Goal: Task Accomplishment & Management: Complete application form

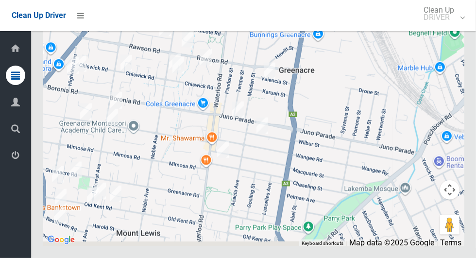
scroll to position [4344, 0]
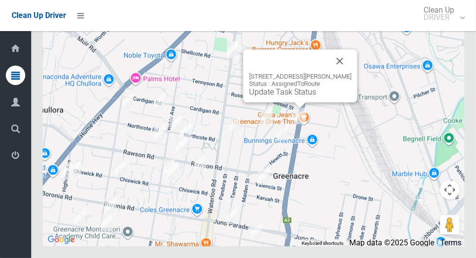
click at [350, 73] on button "Close" at bounding box center [340, 61] width 23 height 23
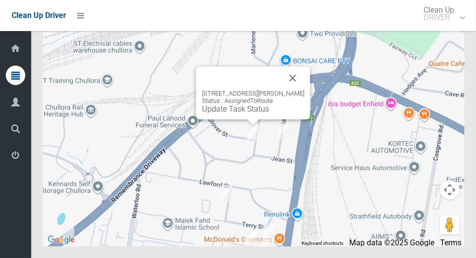
click at [305, 90] on button "Close" at bounding box center [292, 78] width 23 height 23
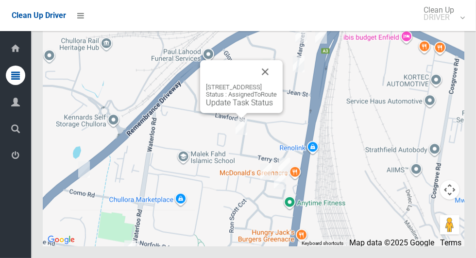
click at [277, 84] on button "Close" at bounding box center [265, 71] width 23 height 23
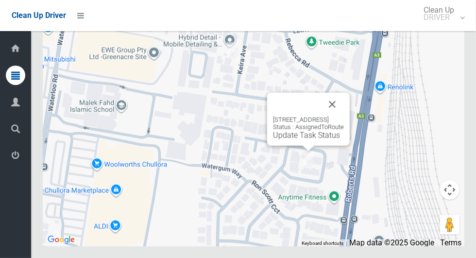
click at [344, 116] on button "Close" at bounding box center [332, 104] width 23 height 23
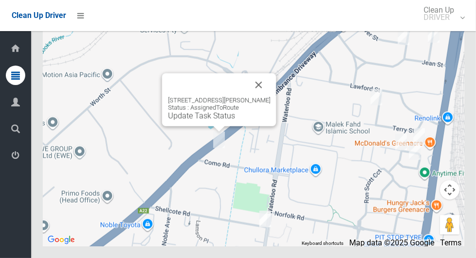
click at [264, 97] on button "Close" at bounding box center [258, 84] width 23 height 23
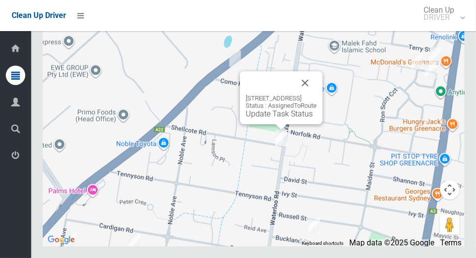
click at [317, 95] on button "Close" at bounding box center [305, 82] width 23 height 23
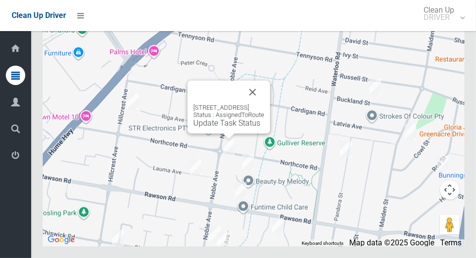
click at [264, 104] on button "Close" at bounding box center [252, 92] width 23 height 23
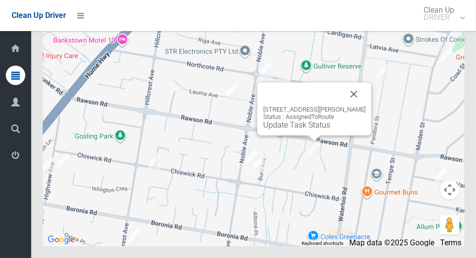
click at [366, 106] on button "Close" at bounding box center [354, 94] width 23 height 23
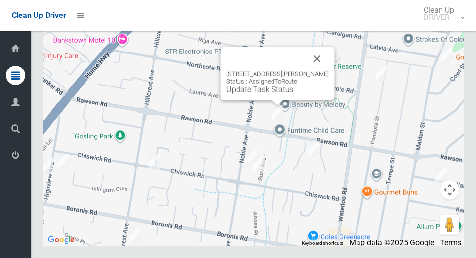
click at [328, 70] on button "Close" at bounding box center [317, 58] width 23 height 23
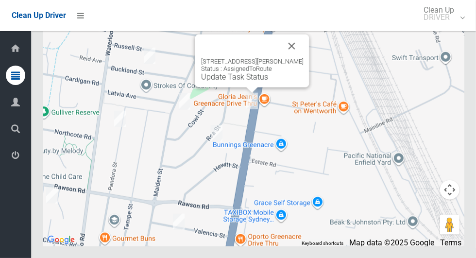
click at [259, 82] on div "136 Roberts Road, GREENACRE NSW 2190 Status : AssignedToRoute Update Task Status" at bounding box center [252, 70] width 103 height 24
click at [250, 82] on link "Update Task Status" at bounding box center [234, 76] width 67 height 9
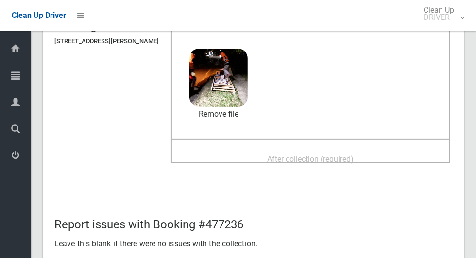
scroll to position [94, 0]
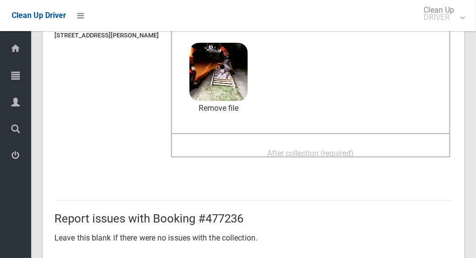
click at [354, 155] on span "After collection (required)" at bounding box center [311, 153] width 87 height 9
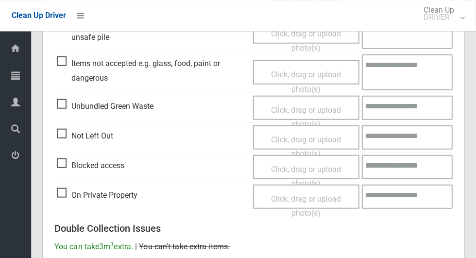
scroll to position [795, 0]
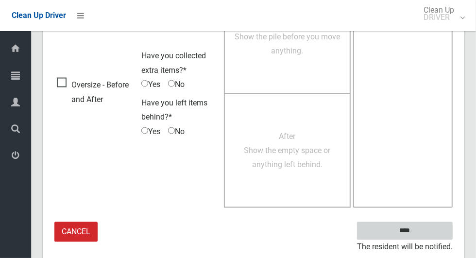
click at [431, 227] on input "****" at bounding box center [405, 231] width 96 height 18
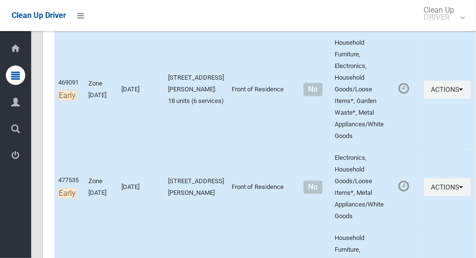
scroll to position [179, 0]
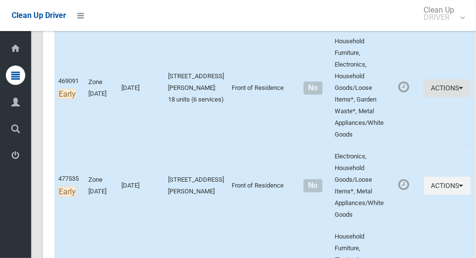
click at [446, 92] on button "Actions" at bounding box center [447, 88] width 47 height 18
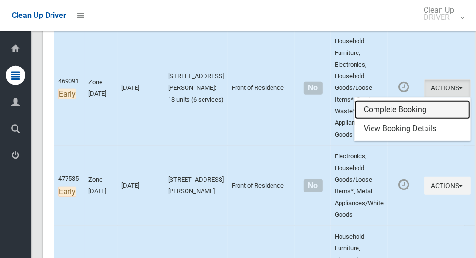
click at [400, 109] on link "Complete Booking" at bounding box center [413, 109] width 116 height 19
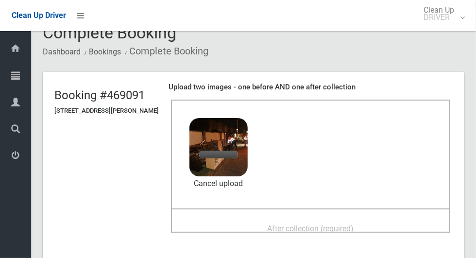
scroll to position [24, 0]
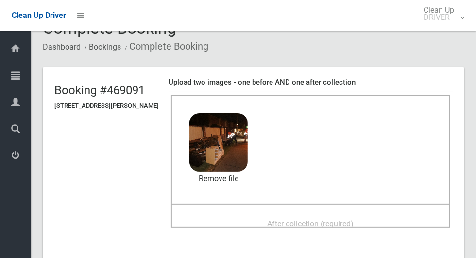
click at [354, 219] on span "After collection (required)" at bounding box center [311, 223] width 87 height 9
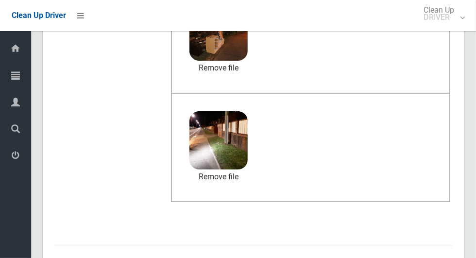
scroll to position [502, 0]
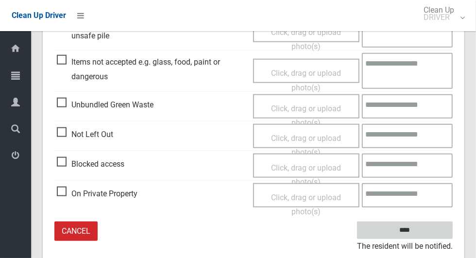
click at [431, 222] on input "****" at bounding box center [405, 231] width 96 height 18
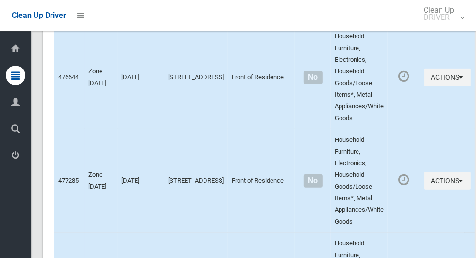
scroll to position [4344, 0]
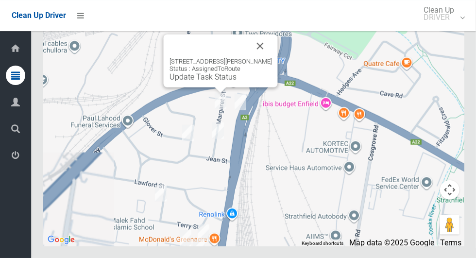
click at [226, 82] on link "Update Task Status" at bounding box center [203, 76] width 67 height 9
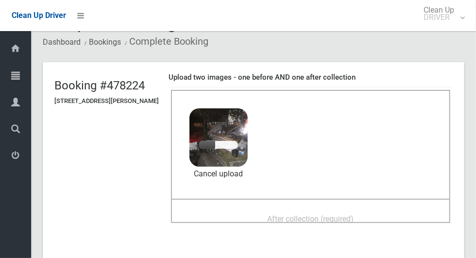
scroll to position [30, 0]
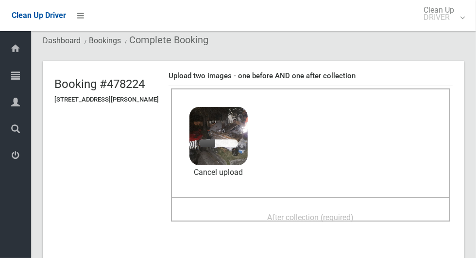
click at [338, 215] on span "After collection (required)" at bounding box center [311, 217] width 87 height 9
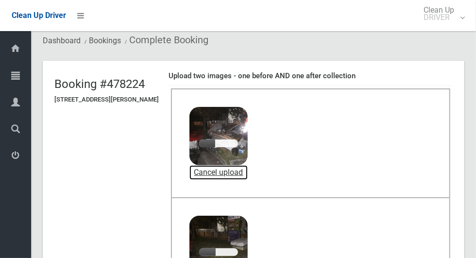
click at [248, 170] on link "Cancel upload" at bounding box center [219, 172] width 58 height 15
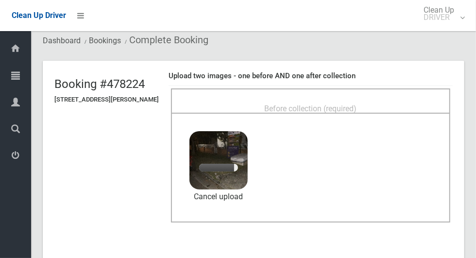
click at [357, 104] on span "Before collection (required)" at bounding box center [311, 108] width 92 height 9
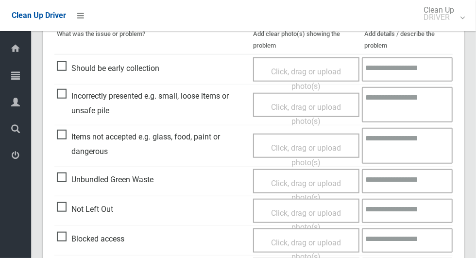
scroll to position [795, 0]
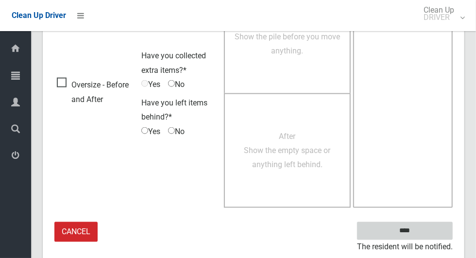
click at [433, 234] on input "****" at bounding box center [405, 231] width 96 height 18
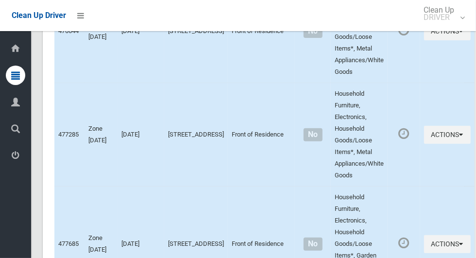
scroll to position [4344, 0]
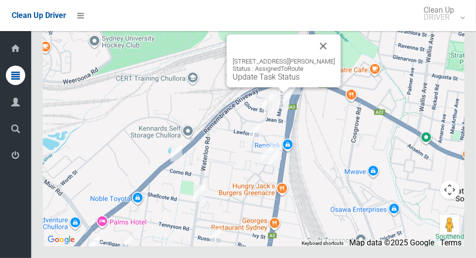
click at [280, 82] on link "Update Task Status" at bounding box center [266, 76] width 67 height 9
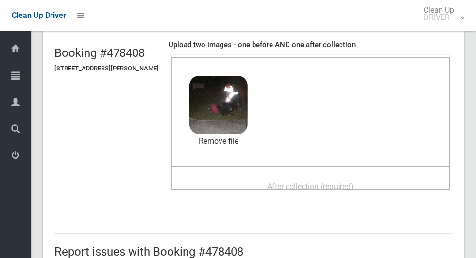
scroll to position [66, 0]
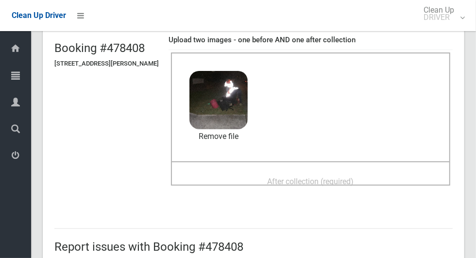
click at [354, 182] on span "After collection (required)" at bounding box center [311, 181] width 87 height 9
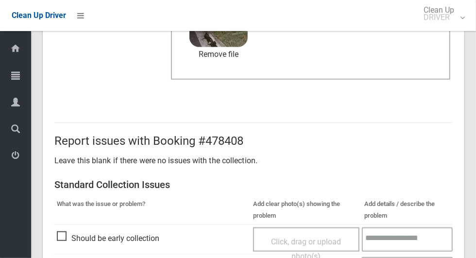
scroll to position [795, 0]
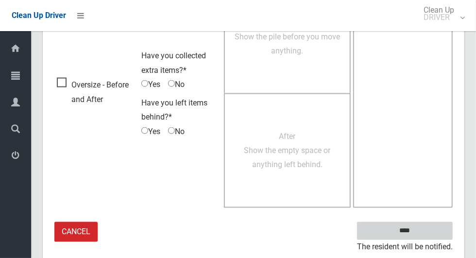
click at [444, 222] on input "****" at bounding box center [405, 231] width 96 height 18
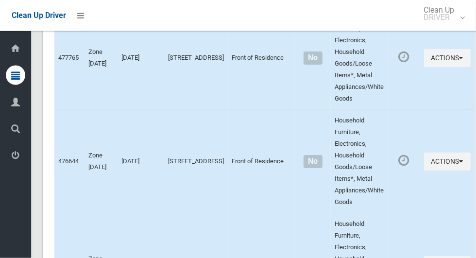
scroll to position [4344, 0]
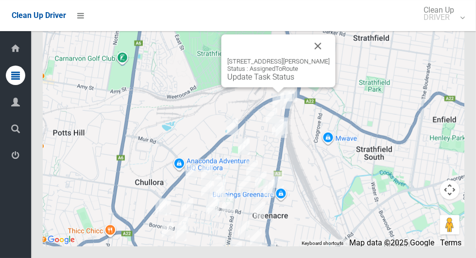
click at [278, 82] on link "Update Task Status" at bounding box center [260, 76] width 67 height 9
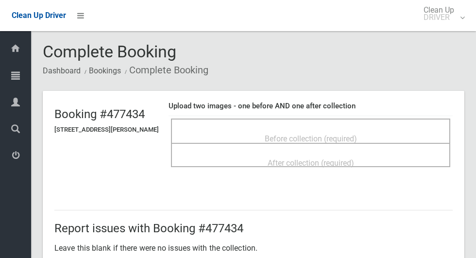
click at [336, 135] on span "Before collection (required)" at bounding box center [311, 138] width 92 height 9
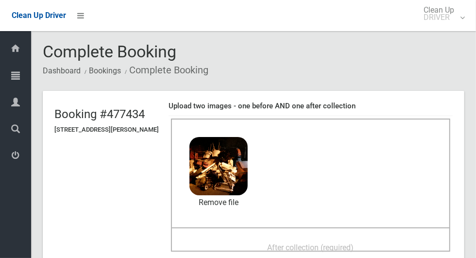
click at [344, 245] on span "After collection (required)" at bounding box center [311, 247] width 87 height 9
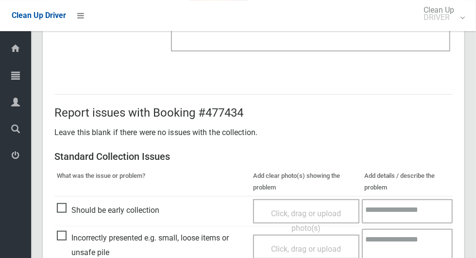
scroll to position [795, 0]
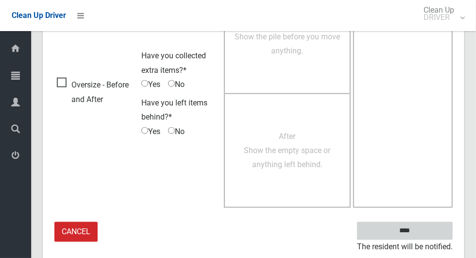
click at [449, 229] on input "****" at bounding box center [405, 231] width 96 height 18
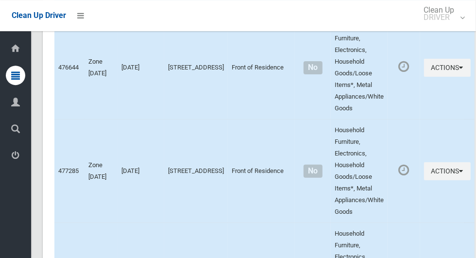
scroll to position [4344, 0]
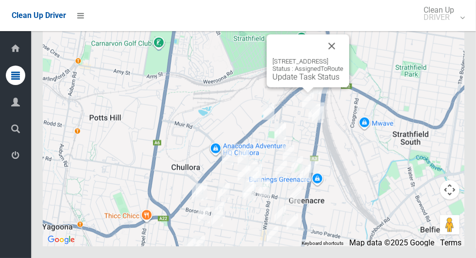
click at [308, 82] on link "Update Task Status" at bounding box center [306, 76] width 67 height 9
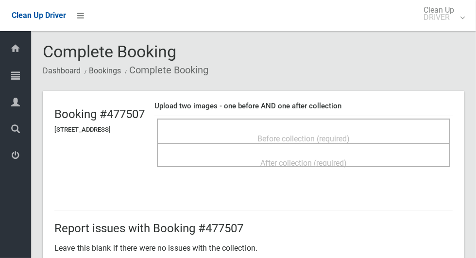
click at [294, 134] on span "Before collection (required)" at bounding box center [304, 138] width 92 height 9
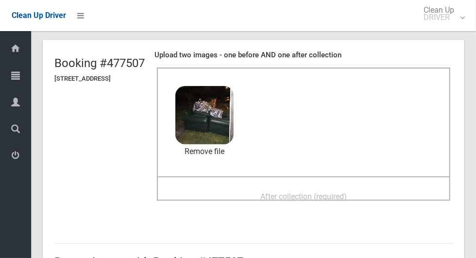
scroll to position [62, 0]
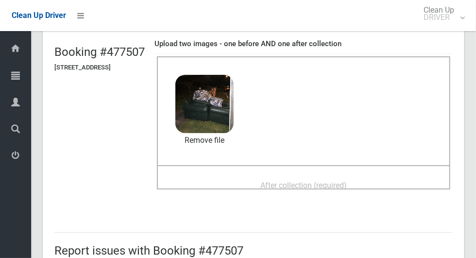
click at [347, 181] on span "After collection (required)" at bounding box center [303, 185] width 87 height 9
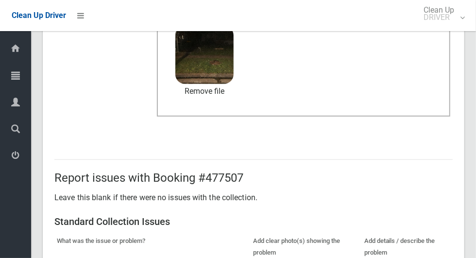
scroll to position [795, 0]
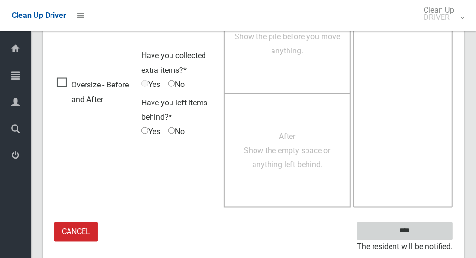
click at [428, 223] on input "****" at bounding box center [405, 231] width 96 height 18
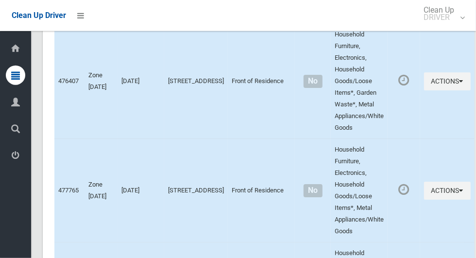
scroll to position [4344, 0]
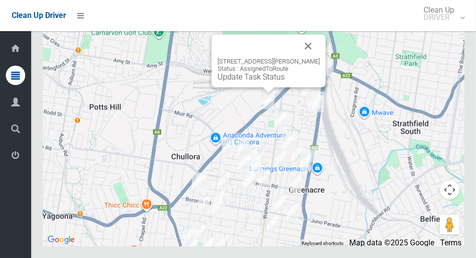
click at [265, 82] on link "Update Task Status" at bounding box center [251, 76] width 67 height 9
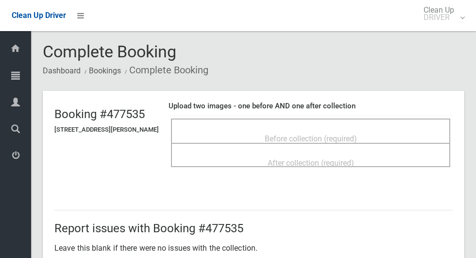
click at [350, 134] on span "Before collection (required)" at bounding box center [311, 138] width 92 height 9
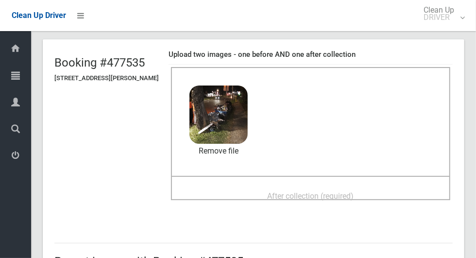
scroll to position [63, 0]
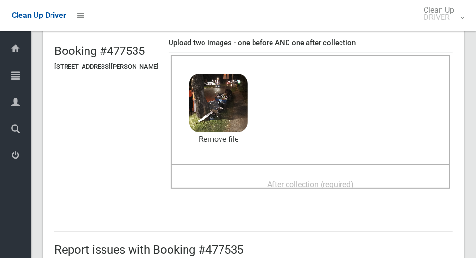
click at [354, 181] on span "After collection (required)" at bounding box center [311, 184] width 87 height 9
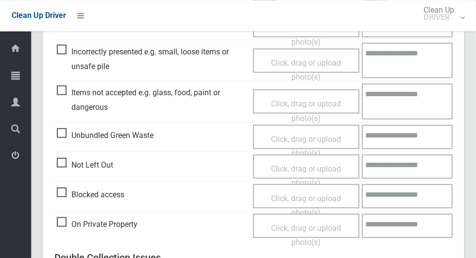
scroll to position [470, 0]
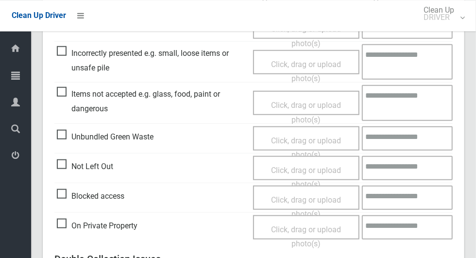
click at [315, 104] on span "Click, drag or upload photo(s)" at bounding box center [306, 112] width 70 height 24
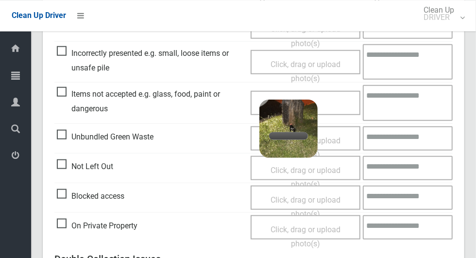
click at [412, 100] on textarea at bounding box center [408, 102] width 90 height 35
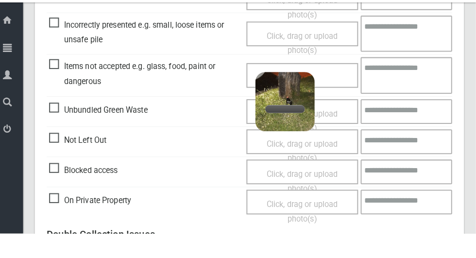
scroll to position [470, 0]
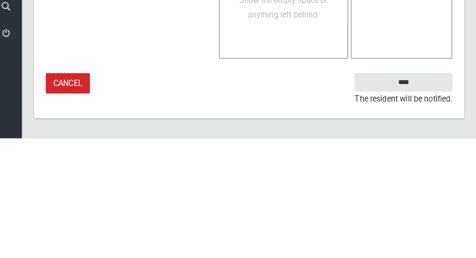
type textarea "***"
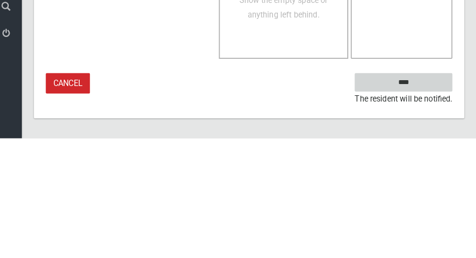
click at [428, 200] on input "****" at bounding box center [405, 203] width 96 height 18
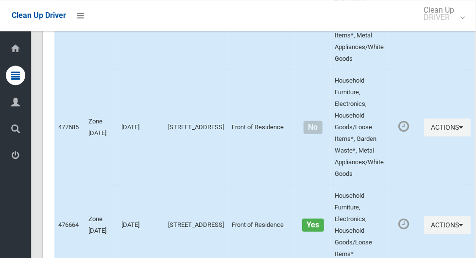
scroll to position [4344, 0]
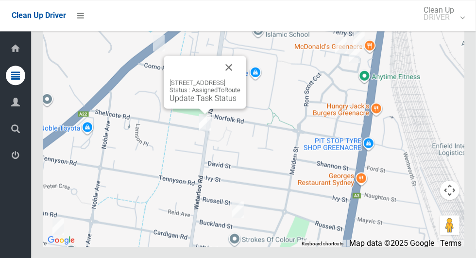
click at [200, 103] on link "Update Task Status" at bounding box center [203, 97] width 67 height 9
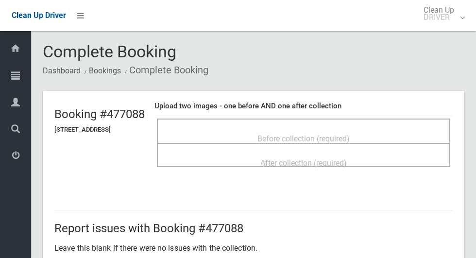
click at [322, 139] on span "Before collection (required)" at bounding box center [304, 138] width 92 height 9
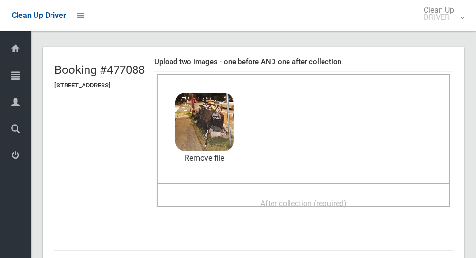
scroll to position [60, 0]
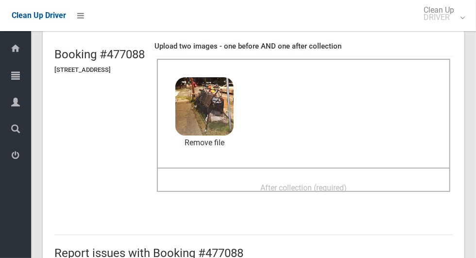
click at [339, 186] on span "After collection (required)" at bounding box center [303, 187] width 87 height 9
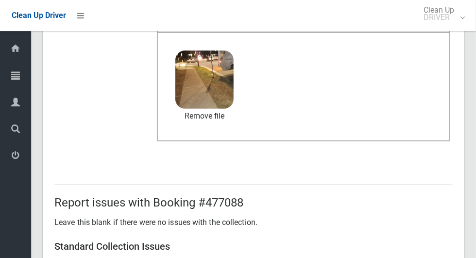
scroll to position [795, 0]
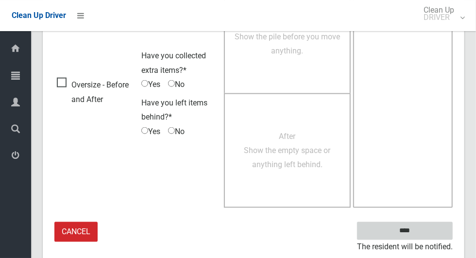
click at [434, 226] on input "****" at bounding box center [405, 231] width 96 height 18
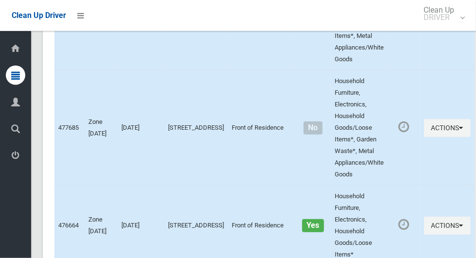
scroll to position [4344, 0]
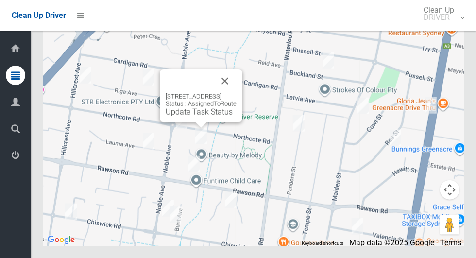
click at [237, 93] on button "Close" at bounding box center [224, 80] width 23 height 23
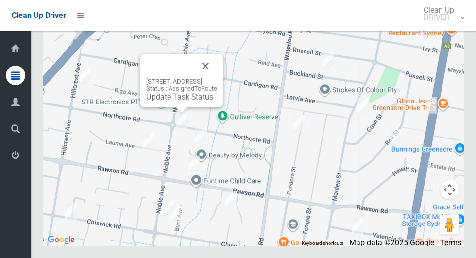
click at [179, 102] on link "Update Task Status" at bounding box center [179, 96] width 67 height 9
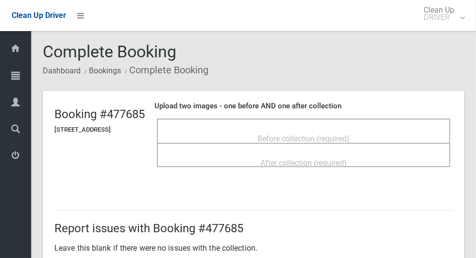
click at [350, 134] on span "Before collection (required)" at bounding box center [304, 138] width 92 height 9
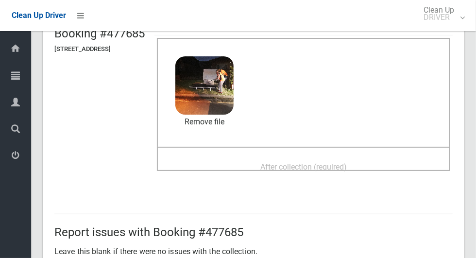
scroll to position [84, 0]
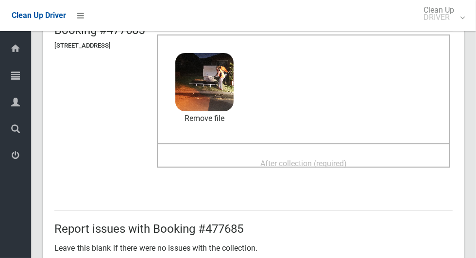
click at [347, 160] on span "After collection (required)" at bounding box center [303, 163] width 87 height 9
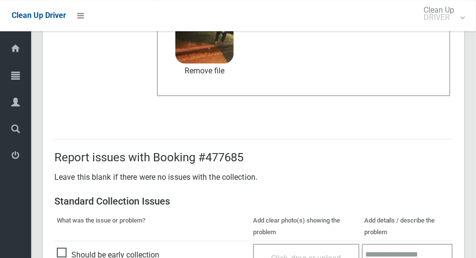
scroll to position [795, 0]
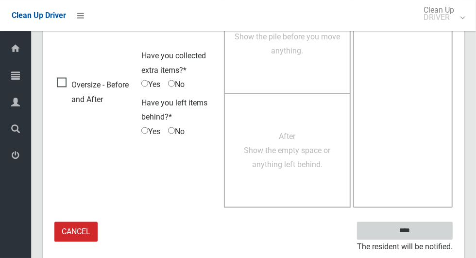
click at [425, 224] on input "****" at bounding box center [405, 231] width 96 height 18
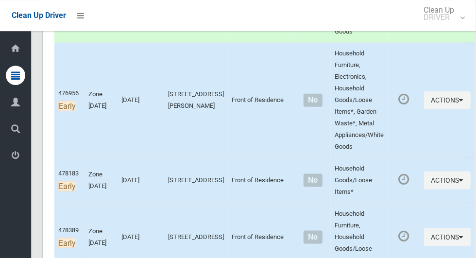
scroll to position [595, 0]
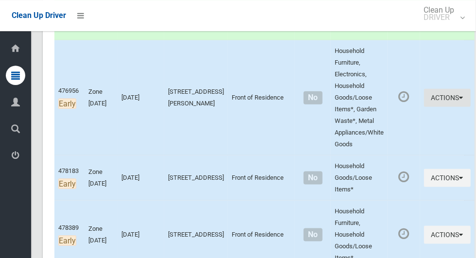
click at [460, 101] on icon "button" at bounding box center [462, 97] width 4 height 7
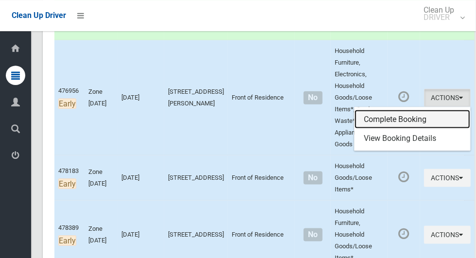
click at [405, 117] on link "Complete Booking" at bounding box center [413, 119] width 116 height 19
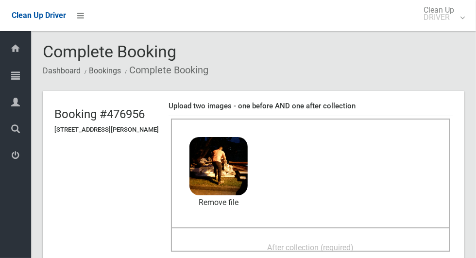
click at [324, 243] on span "After collection (required)" at bounding box center [311, 247] width 87 height 9
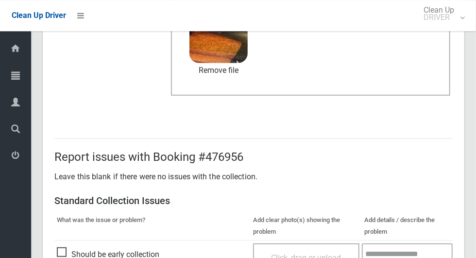
scroll to position [795, 0]
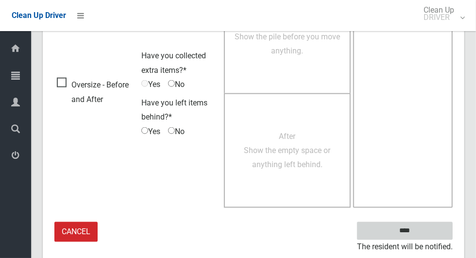
click at [430, 230] on input "****" at bounding box center [405, 231] width 96 height 18
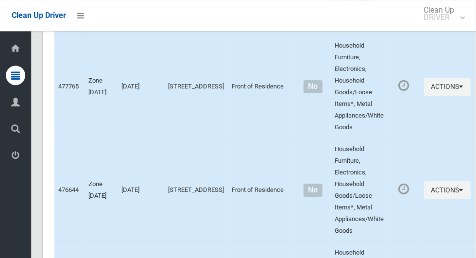
scroll to position [4344, 0]
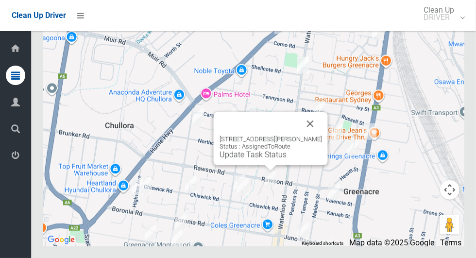
click at [322, 136] on button "Close" at bounding box center [310, 123] width 23 height 23
click at [258, 159] on link "Update Task Status" at bounding box center [253, 154] width 67 height 9
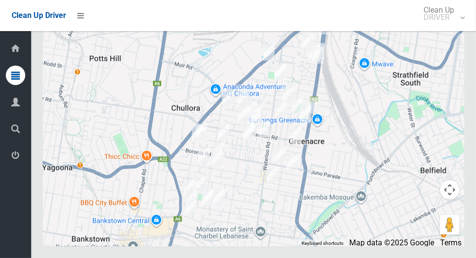
scroll to position [4344, 0]
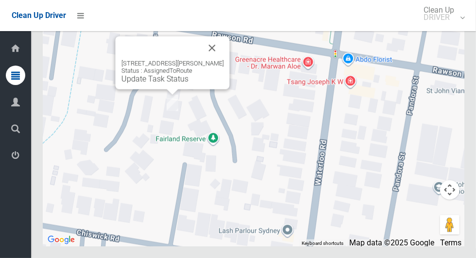
click at [161, 84] on link "Update Task Status" at bounding box center [155, 78] width 67 height 9
click at [162, 89] on div "13A Jacqueline Crescent, GREENACRE NSW 2190 Status : AssignedToRoute Update Tas…" at bounding box center [173, 62] width 114 height 53
click at [161, 84] on link "Update Task Status" at bounding box center [155, 78] width 67 height 9
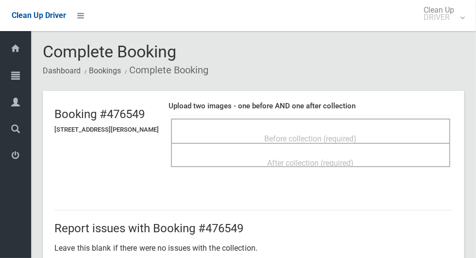
click at [346, 136] on span "Before collection (required)" at bounding box center [311, 138] width 92 height 9
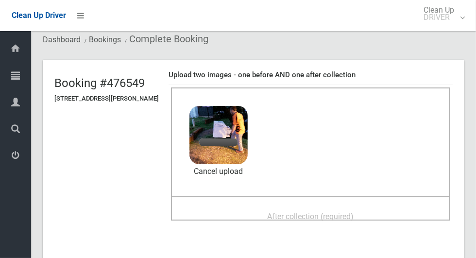
scroll to position [33, 0]
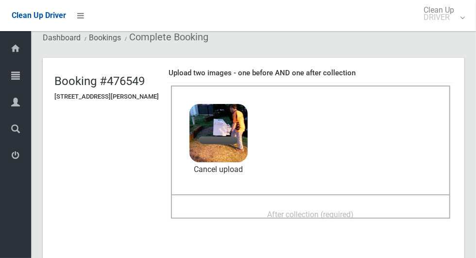
click at [338, 214] on span "After collection (required)" at bounding box center [311, 214] width 87 height 9
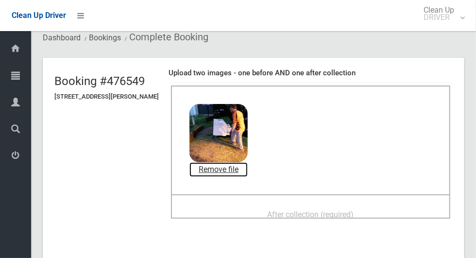
click at [248, 168] on link "Remove file" at bounding box center [219, 169] width 58 height 15
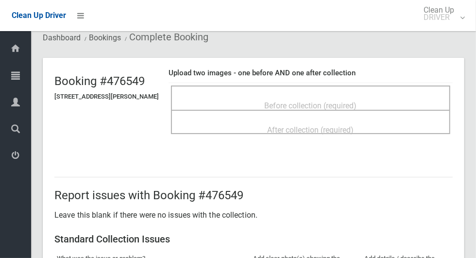
click at [349, 104] on span "Before collection (required)" at bounding box center [311, 105] width 92 height 9
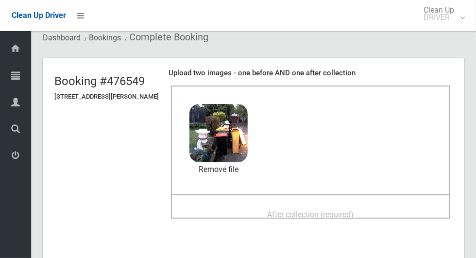
click at [354, 210] on span "After collection (required)" at bounding box center [311, 214] width 87 height 9
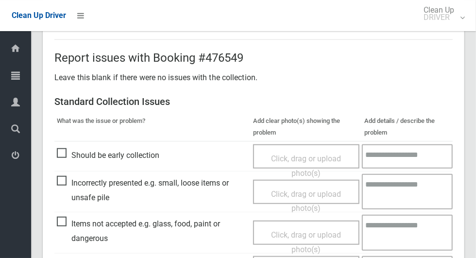
scroll to position [795, 0]
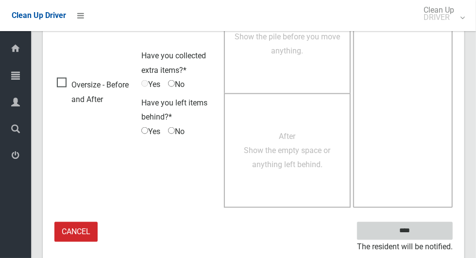
click at [437, 227] on input "****" at bounding box center [405, 231] width 96 height 18
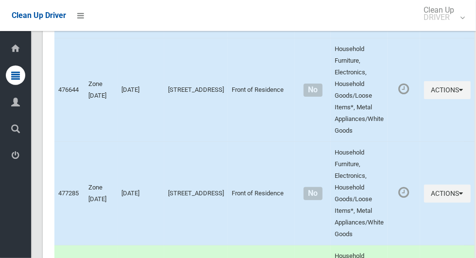
scroll to position [4344, 0]
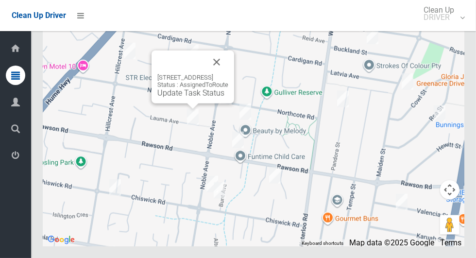
click at [228, 74] on button "Close" at bounding box center [216, 62] width 23 height 23
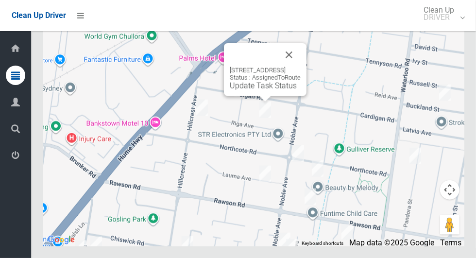
click at [301, 67] on button "Close" at bounding box center [289, 54] width 23 height 23
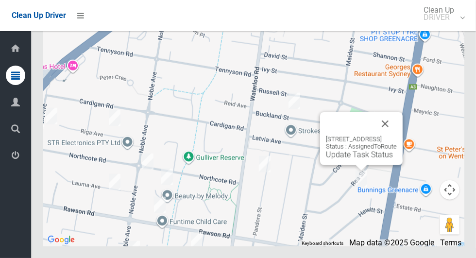
click at [397, 136] on button "Close" at bounding box center [385, 123] width 23 height 23
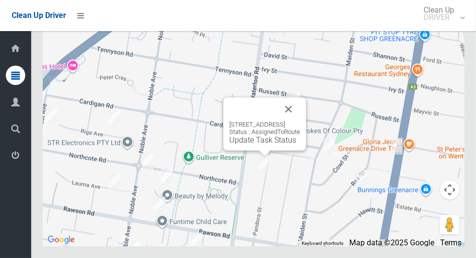
click at [300, 121] on button "Close" at bounding box center [288, 109] width 23 height 23
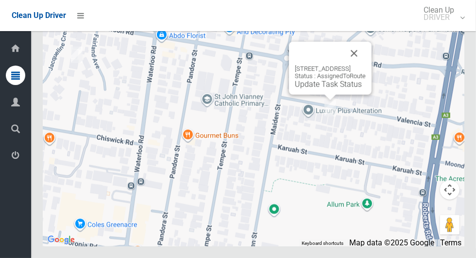
click at [366, 65] on button "Close" at bounding box center [354, 53] width 23 height 23
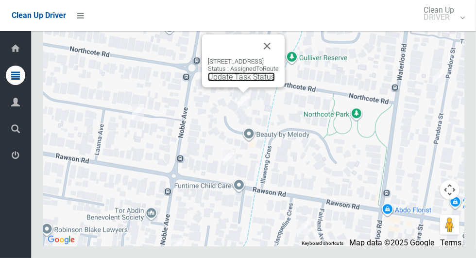
click at [236, 82] on link "Update Task Status" at bounding box center [241, 76] width 67 height 9
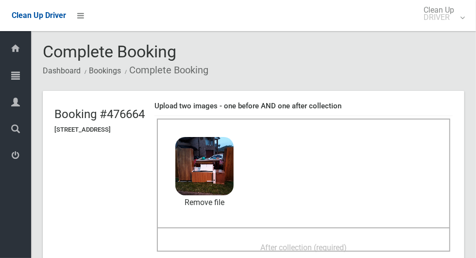
click at [332, 245] on span "After collection (required)" at bounding box center [303, 247] width 87 height 9
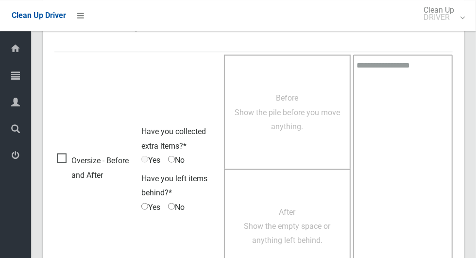
scroll to position [795, 0]
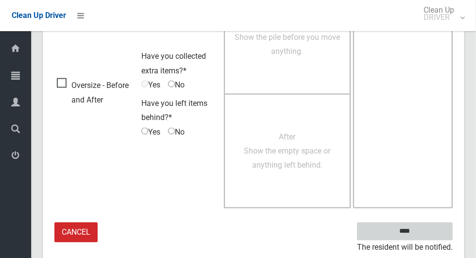
click at [432, 229] on input "****" at bounding box center [405, 231] width 96 height 18
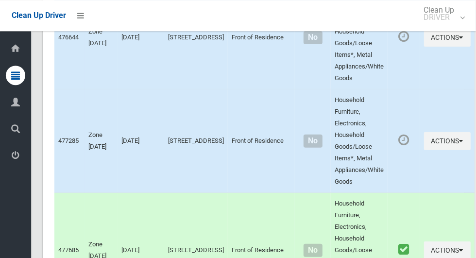
scroll to position [4344, 0]
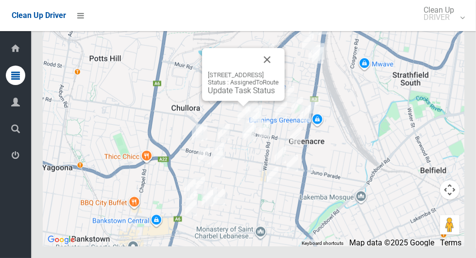
click at [243, 95] on link "Update Task Status" at bounding box center [241, 90] width 67 height 9
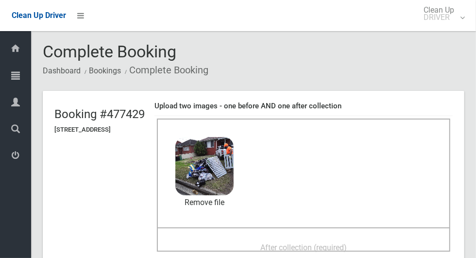
click at [347, 243] on span "After collection (required)" at bounding box center [303, 247] width 87 height 9
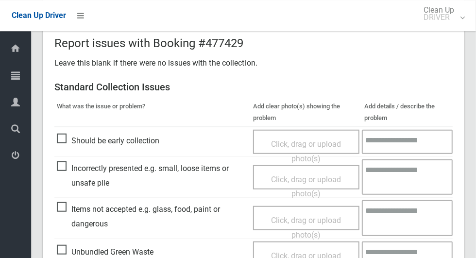
scroll to position [361, 0]
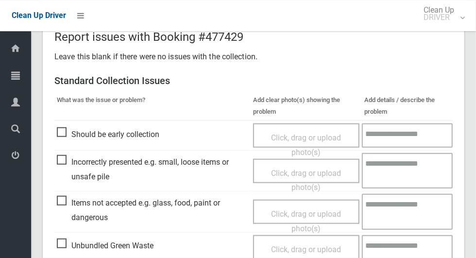
click at [301, 211] on span "Click, drag or upload photo(s)" at bounding box center [306, 221] width 70 height 24
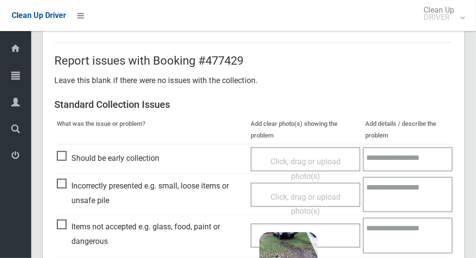
click at [394, 236] on textarea at bounding box center [408, 235] width 90 height 35
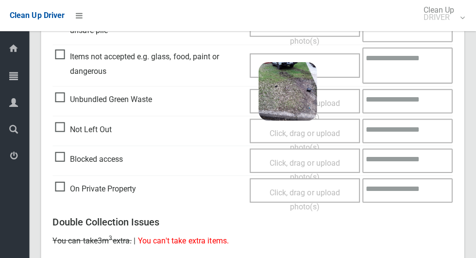
scroll to position [503, 0]
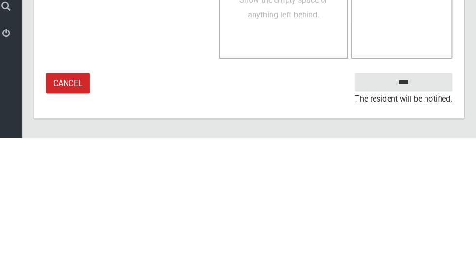
type textarea "*********"
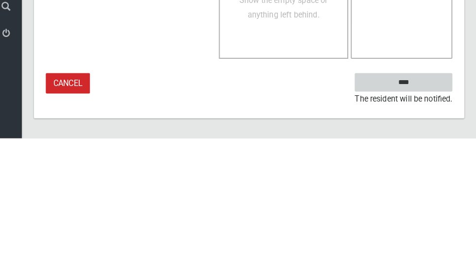
click at [444, 199] on input "****" at bounding box center [405, 203] width 96 height 18
